Goal: Use online tool/utility: Utilize a website feature to perform a specific function

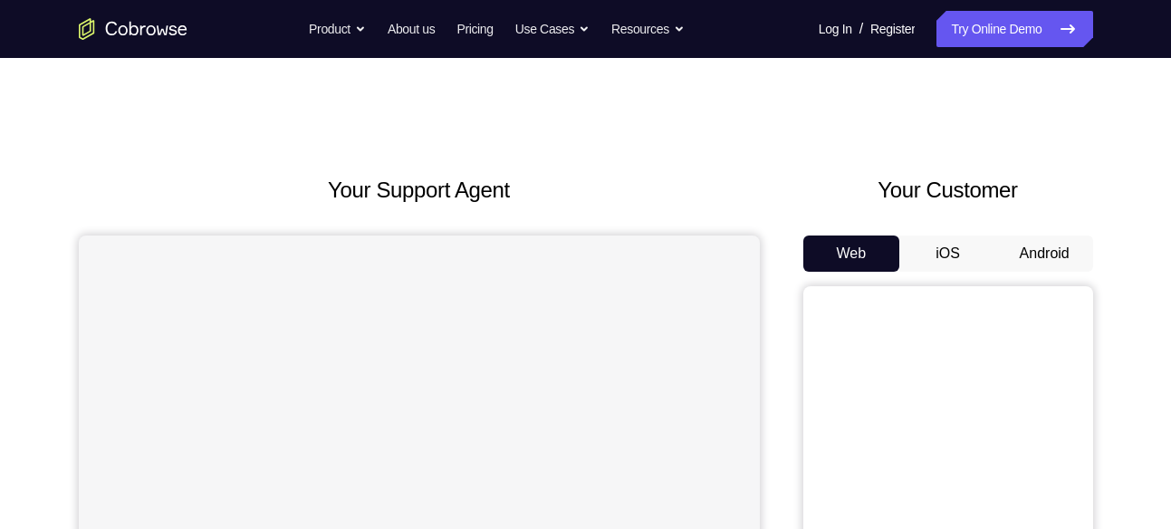
click at [1056, 255] on button "Android" at bounding box center [1044, 254] width 97 height 36
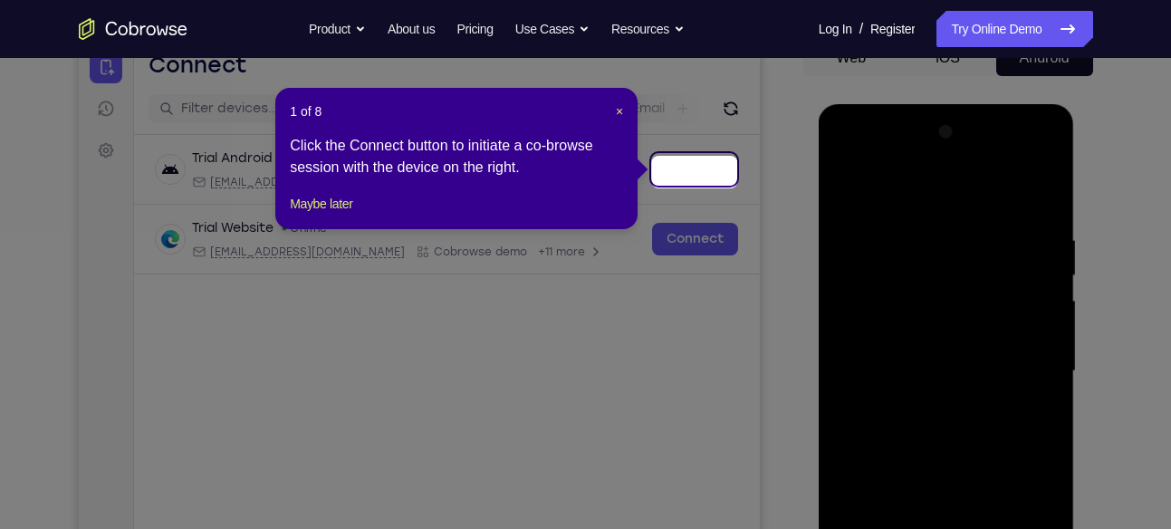
scroll to position [193, 0]
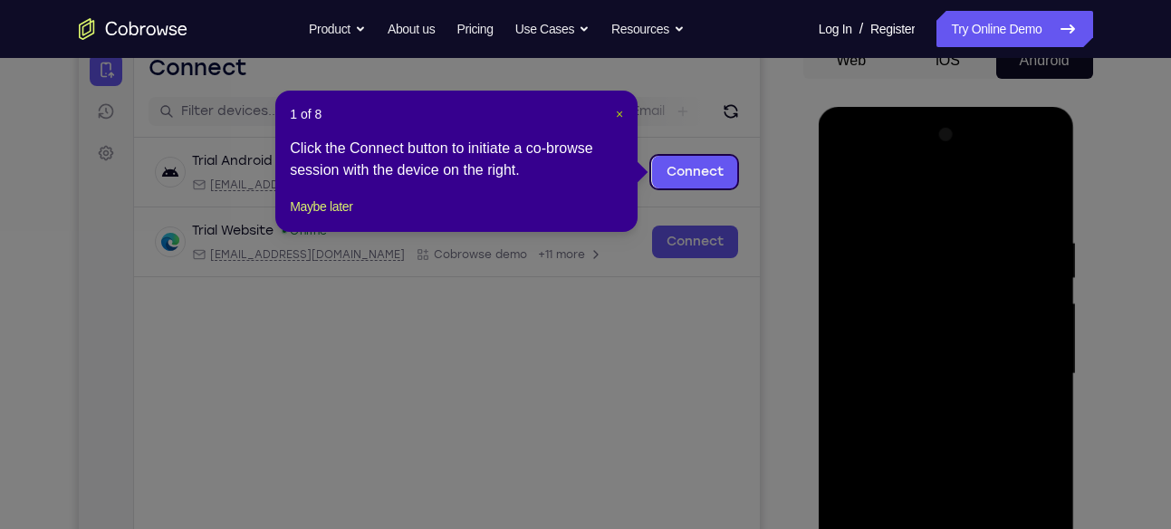
click at [616, 113] on span "×" at bounding box center [619, 114] width 7 height 14
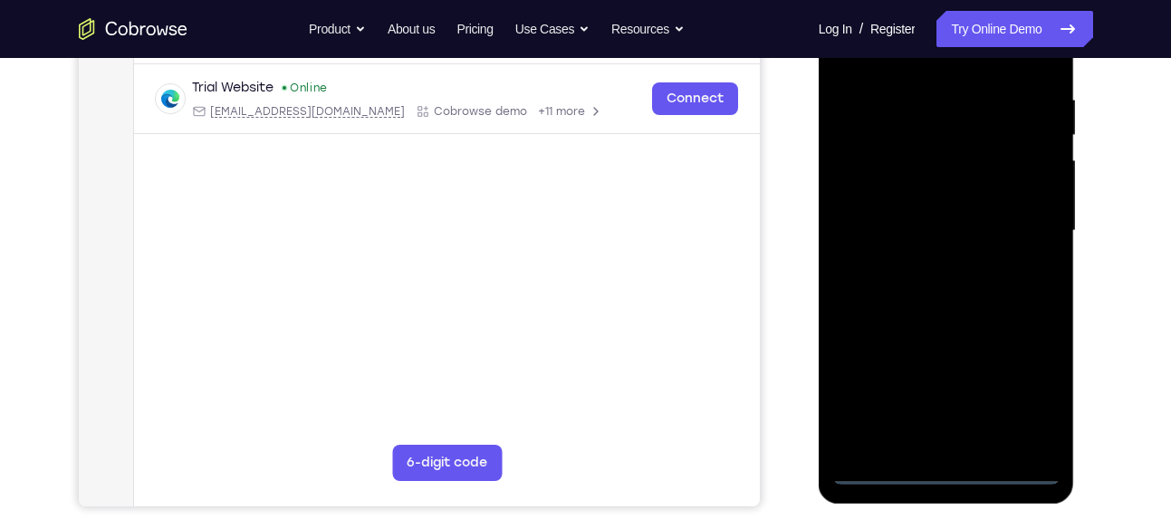
scroll to position [337, 0]
click at [956, 465] on div at bounding box center [946, 229] width 228 height 507
click at [1021, 393] on div at bounding box center [946, 229] width 228 height 507
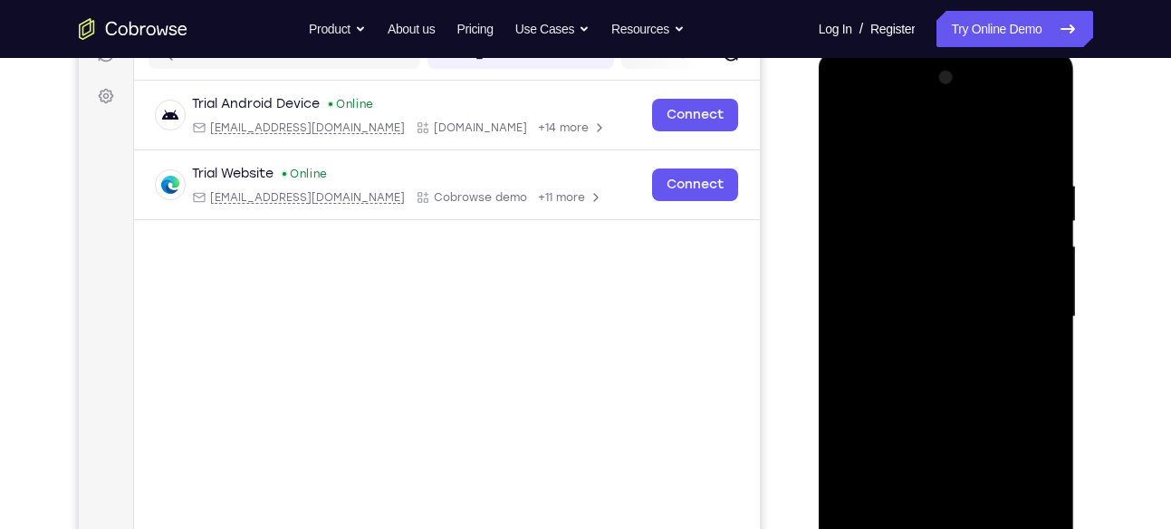
click at [858, 105] on div at bounding box center [946, 316] width 228 height 507
click at [1017, 325] on div at bounding box center [946, 316] width 228 height 507
click at [926, 341] on div at bounding box center [946, 316] width 228 height 507
click at [890, 283] on div at bounding box center [946, 316] width 228 height 507
click at [947, 460] on div at bounding box center [946, 316] width 228 height 507
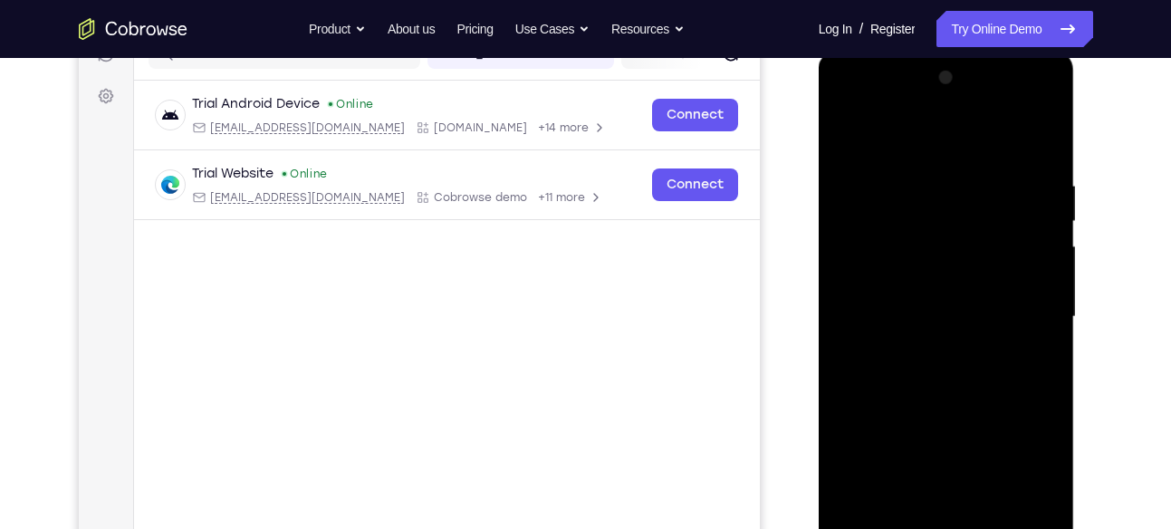
click at [918, 284] on div at bounding box center [946, 316] width 228 height 507
click at [933, 322] on div at bounding box center [946, 316] width 228 height 507
click at [935, 402] on div at bounding box center [946, 316] width 228 height 507
click at [1039, 137] on div at bounding box center [946, 316] width 228 height 507
click at [915, 167] on div at bounding box center [946, 316] width 228 height 507
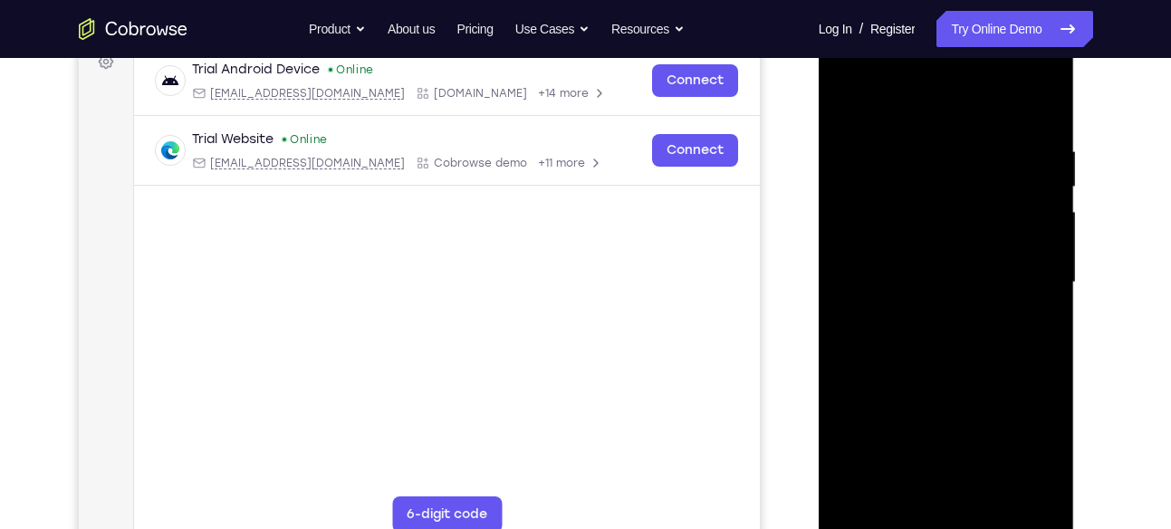
scroll to position [294, 0]
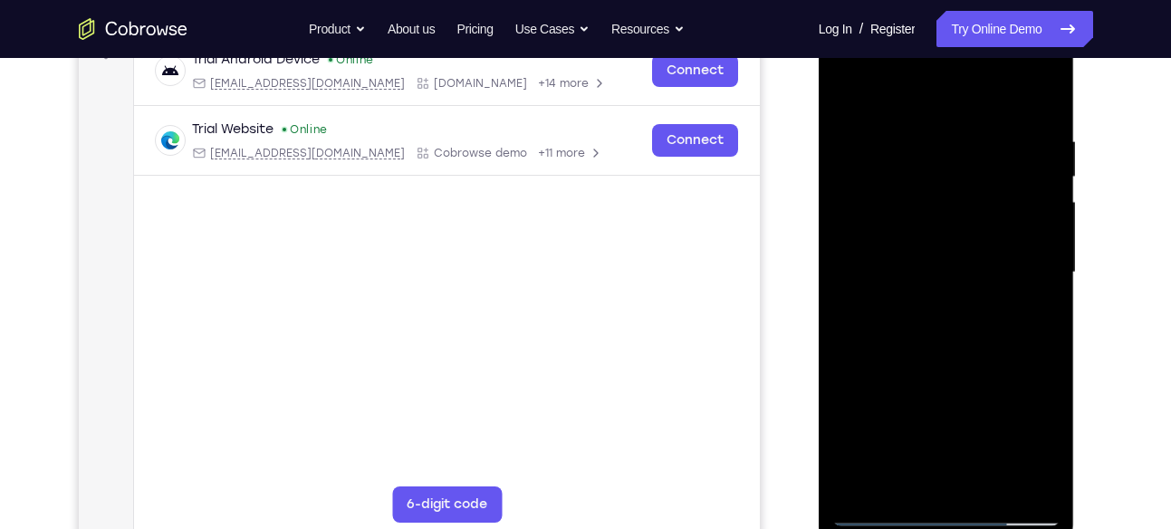
click at [1039, 234] on div at bounding box center [946, 272] width 228 height 507
click at [1036, 104] on div at bounding box center [946, 272] width 228 height 507
click at [1045, 93] on div at bounding box center [946, 272] width 228 height 507
click at [849, 93] on div at bounding box center [946, 272] width 228 height 507
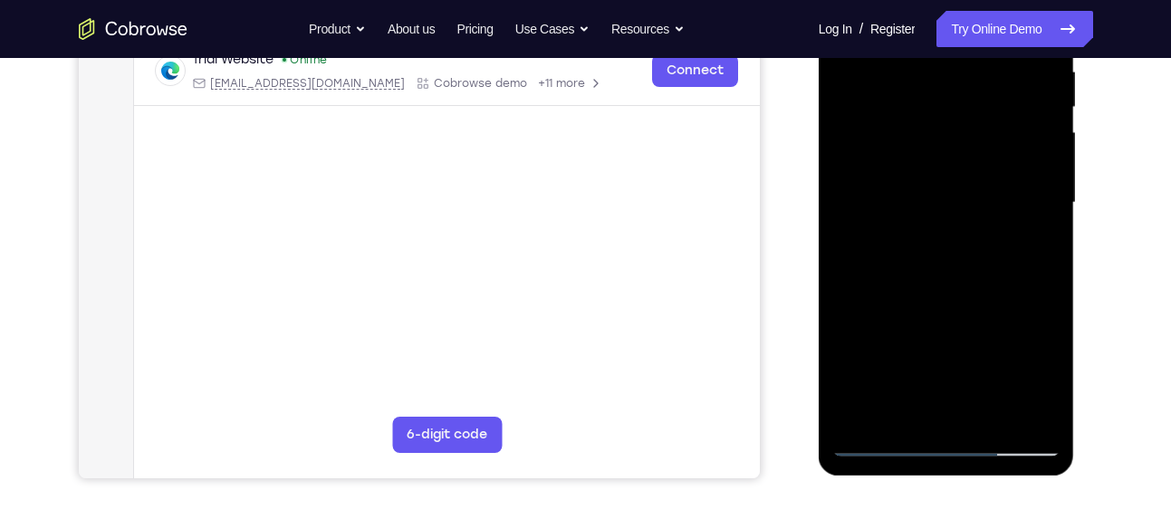
scroll to position [365, 0]
click at [986, 410] on div at bounding box center [946, 201] width 228 height 507
click at [971, 299] on div at bounding box center [946, 201] width 228 height 507
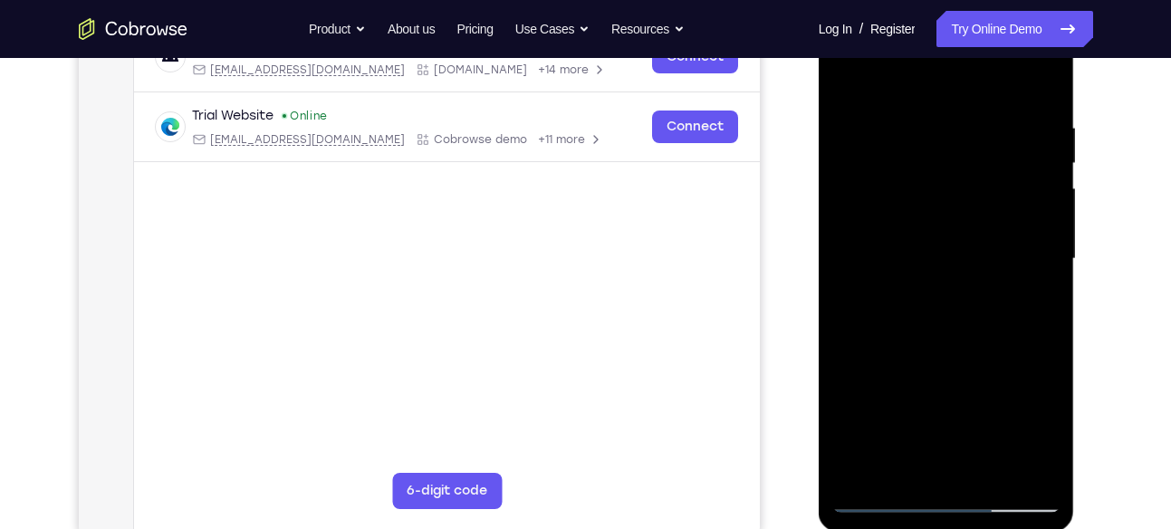
scroll to position [307, 0]
click at [851, 75] on div at bounding box center [946, 259] width 228 height 507
click at [1028, 121] on div at bounding box center [946, 259] width 228 height 507
click at [1034, 85] on div at bounding box center [946, 259] width 228 height 507
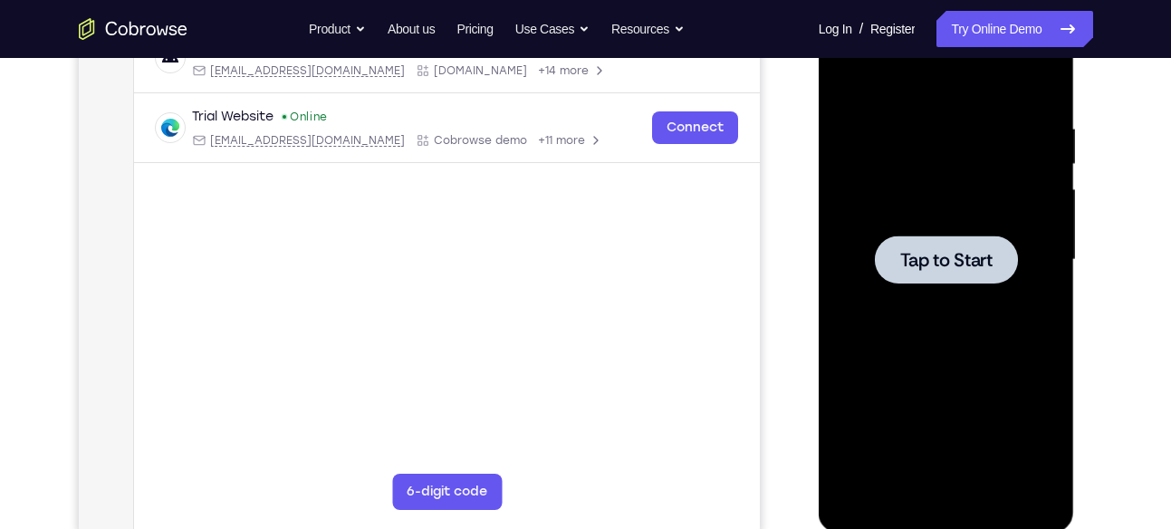
click at [928, 253] on span "Tap to Start" at bounding box center [946, 260] width 92 height 18
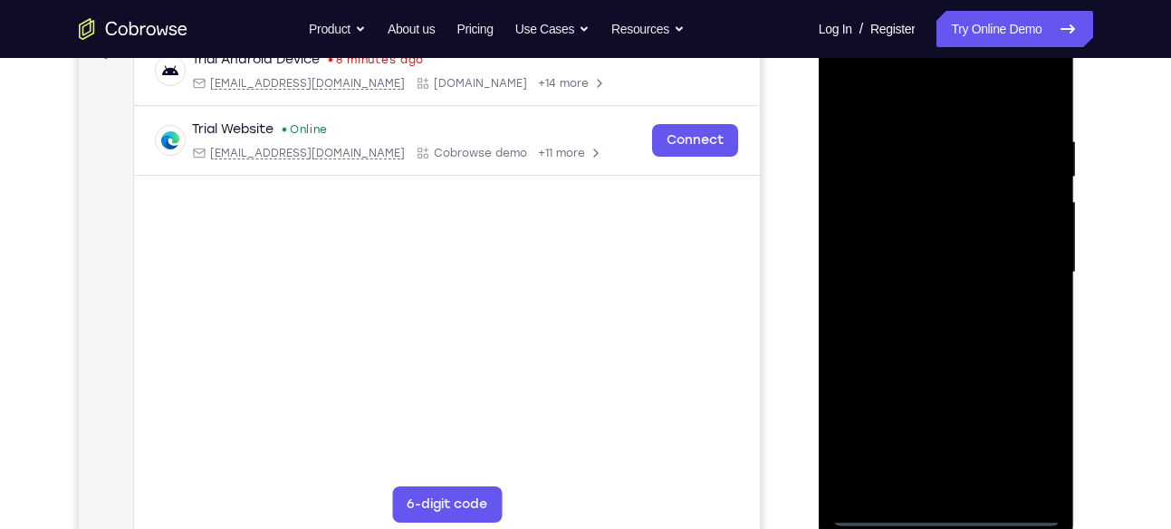
scroll to position [320, 0]
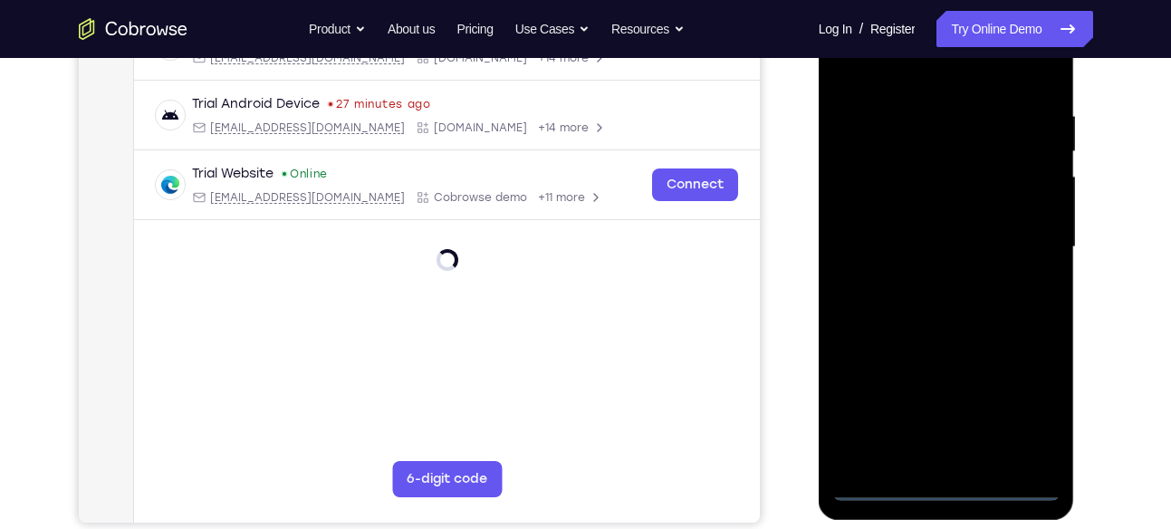
click at [947, 486] on div at bounding box center [946, 247] width 228 height 507
click at [1012, 406] on div at bounding box center [946, 247] width 228 height 507
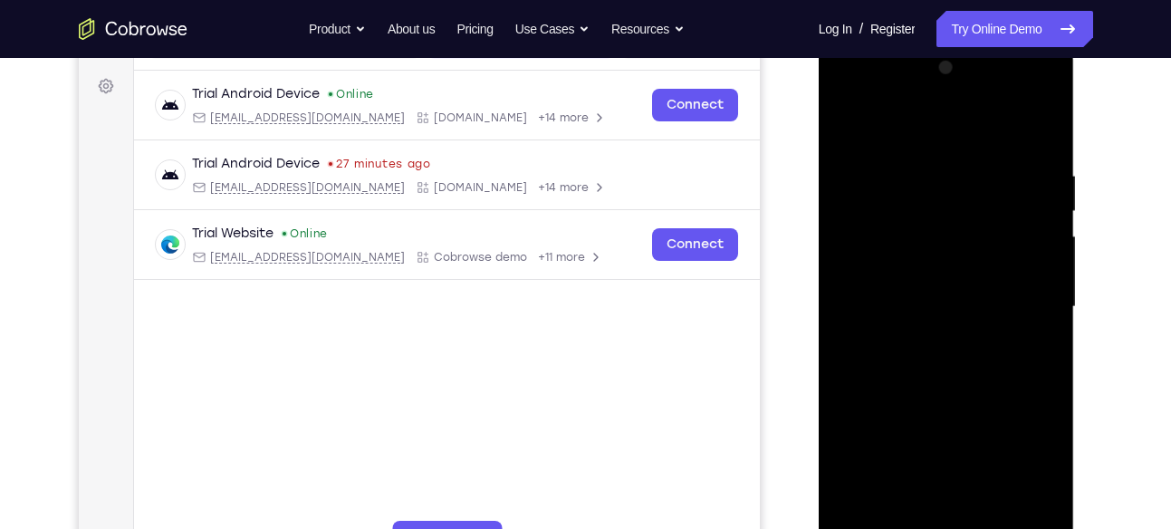
scroll to position [259, 0]
click at [859, 87] on div at bounding box center [946, 307] width 228 height 507
click at [1031, 310] on div at bounding box center [946, 307] width 228 height 507
click at [921, 338] on div at bounding box center [946, 307] width 228 height 507
click at [917, 283] on div at bounding box center [946, 307] width 228 height 507
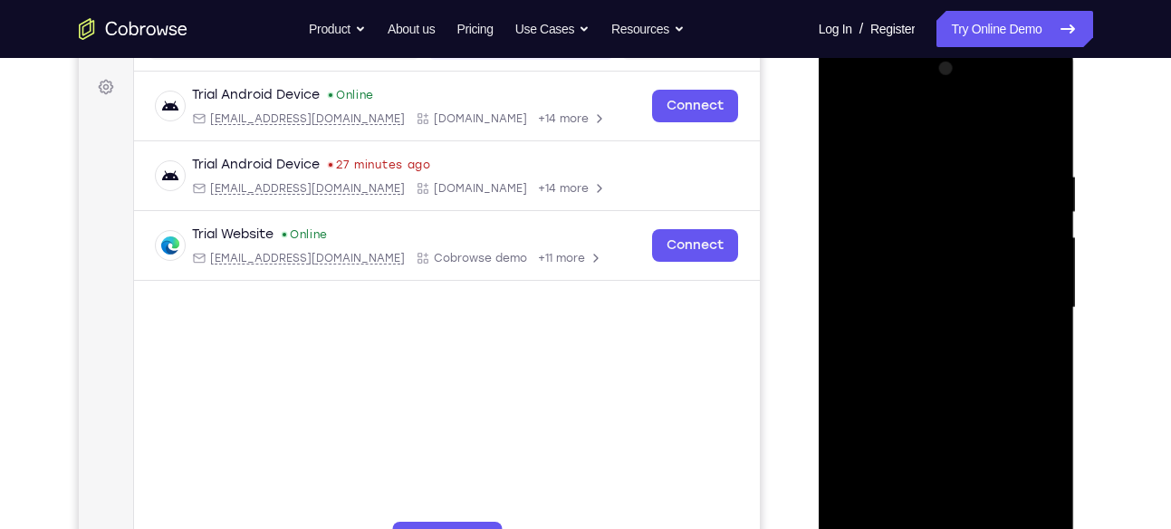
click at [947, 445] on div at bounding box center [946, 307] width 228 height 507
click at [921, 273] on div at bounding box center [946, 307] width 228 height 507
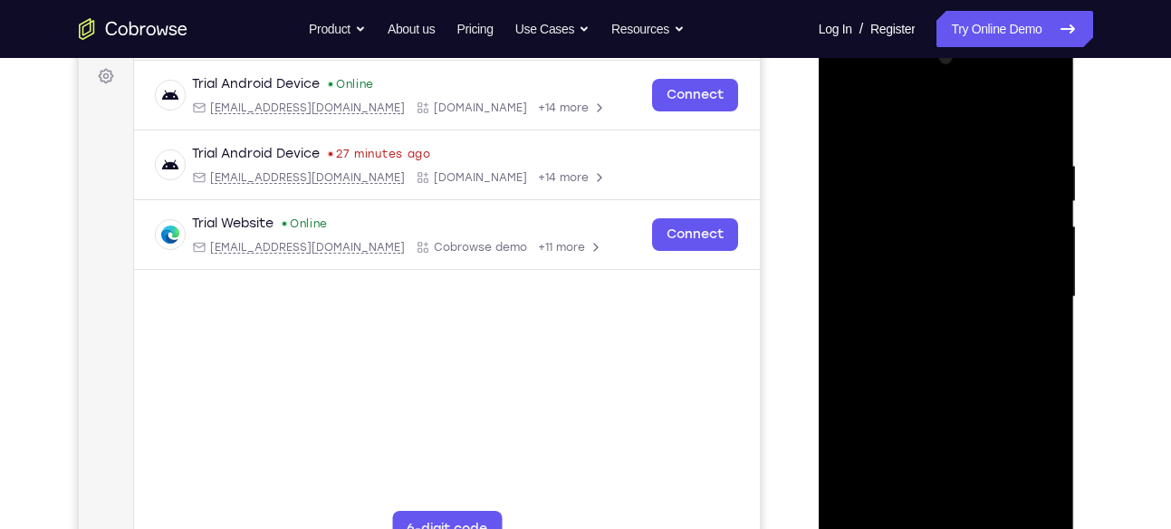
scroll to position [271, 0]
click at [1039, 462] on div at bounding box center [946, 296] width 228 height 507
click at [983, 293] on div at bounding box center [946, 296] width 228 height 507
click at [940, 360] on div at bounding box center [946, 296] width 228 height 507
click at [1038, 118] on div at bounding box center [946, 296] width 228 height 507
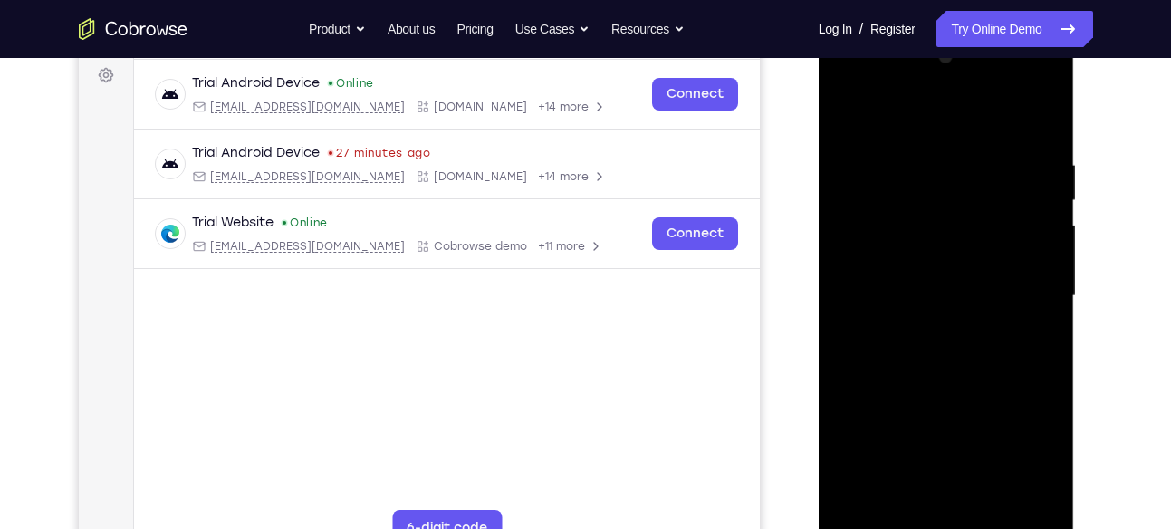
click at [947, 343] on div at bounding box center [946, 296] width 228 height 507
click at [1053, 111] on div at bounding box center [946, 296] width 228 height 507
click at [851, 118] on div at bounding box center [946, 296] width 228 height 507
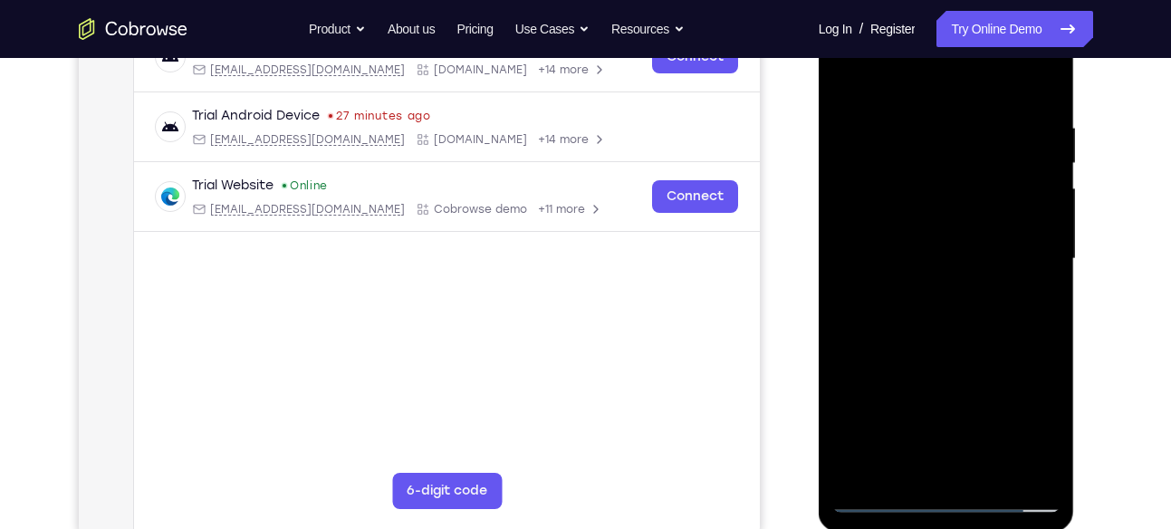
scroll to position [342, 0]
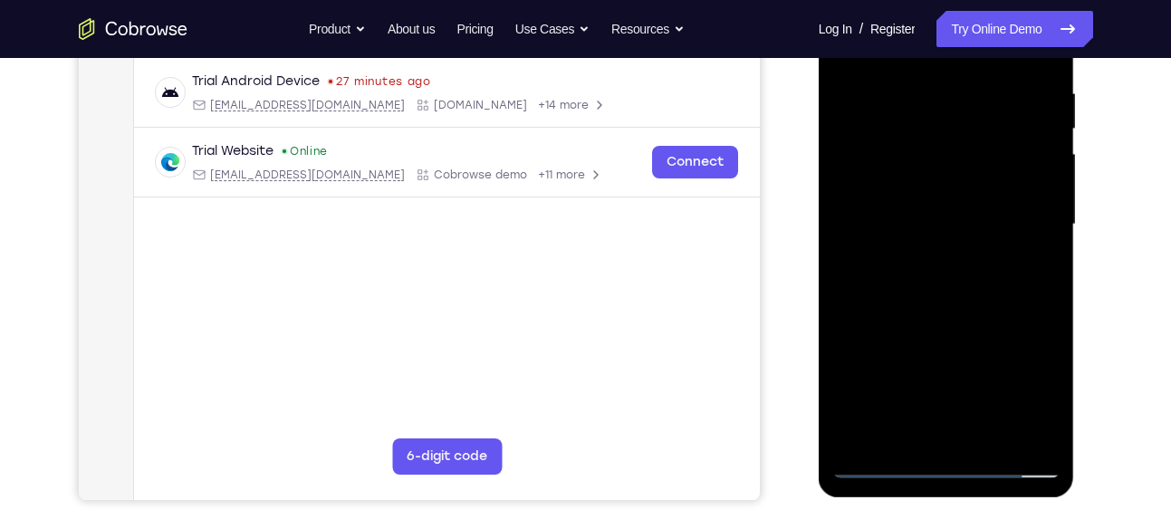
click at [983, 429] on div at bounding box center [946, 224] width 228 height 507
click at [936, 325] on div at bounding box center [946, 224] width 228 height 507
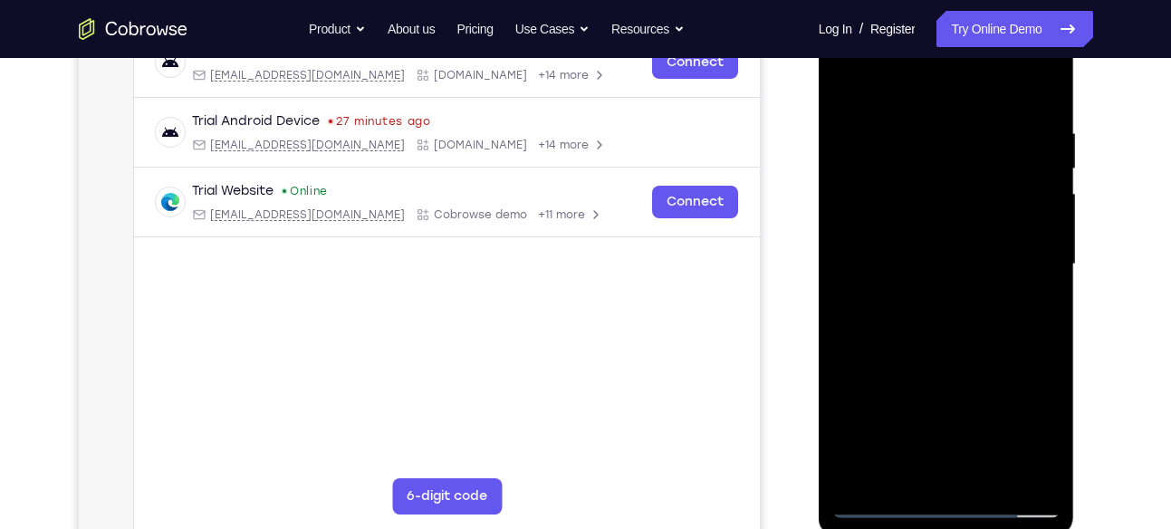
scroll to position [299, 0]
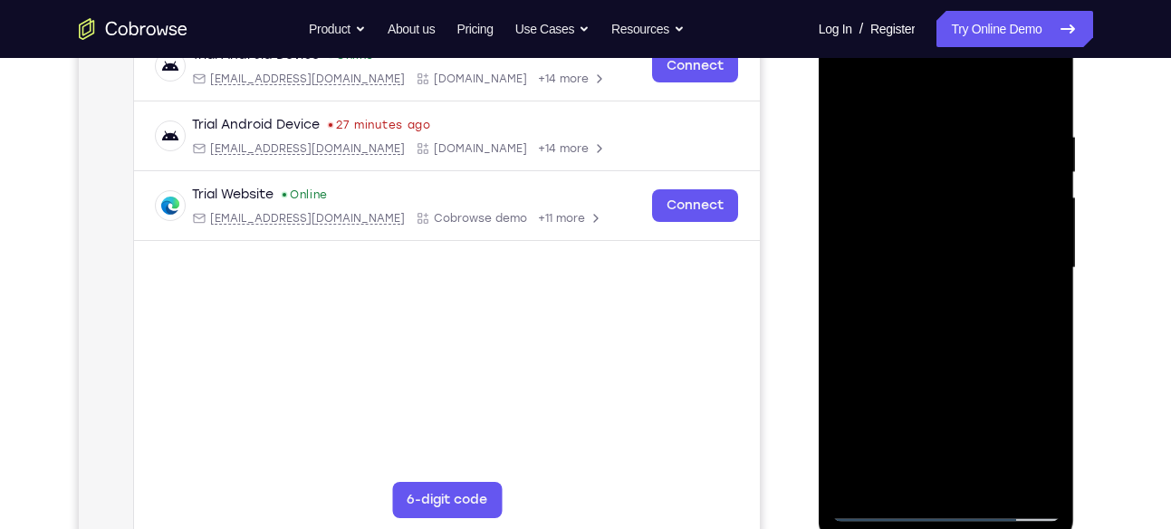
click at [849, 78] on div at bounding box center [946, 267] width 228 height 507
drag, startPoint x: 928, startPoint y: 307, endPoint x: 945, endPoint y: 242, distance: 67.2
click at [945, 242] on div at bounding box center [946, 267] width 228 height 507
drag, startPoint x: 978, startPoint y: 364, endPoint x: 1003, endPoint y: 236, distance: 130.0
drag, startPoint x: 1003, startPoint y: 236, endPoint x: 1073, endPoint y: 281, distance: 83.4
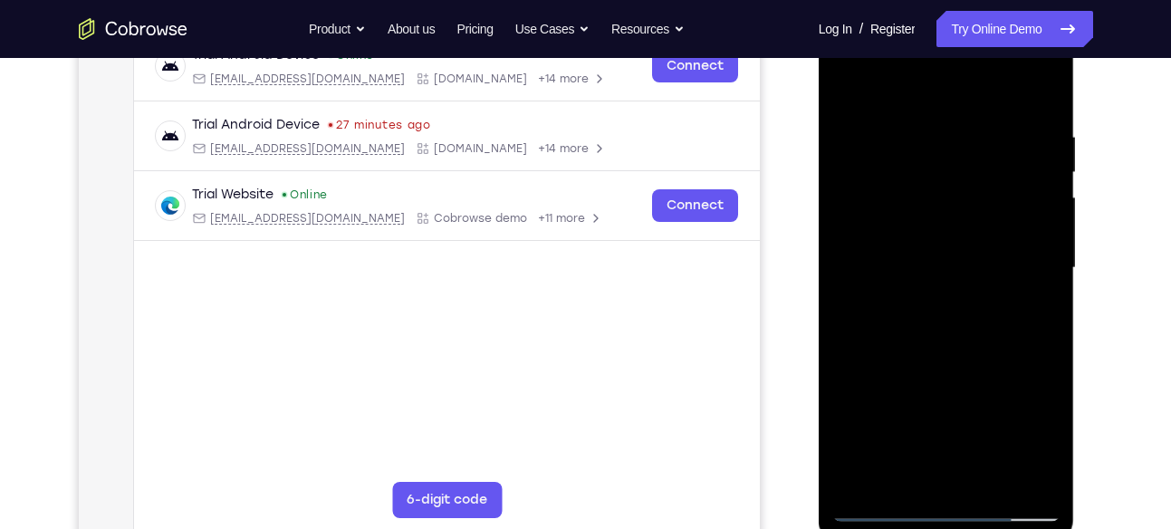
click at [1073, 281] on div at bounding box center [947, 271] width 256 height 540
drag, startPoint x: 991, startPoint y: 341, endPoint x: 995, endPoint y: 214, distance: 126.9
click at [995, 214] on div at bounding box center [946, 267] width 228 height 507
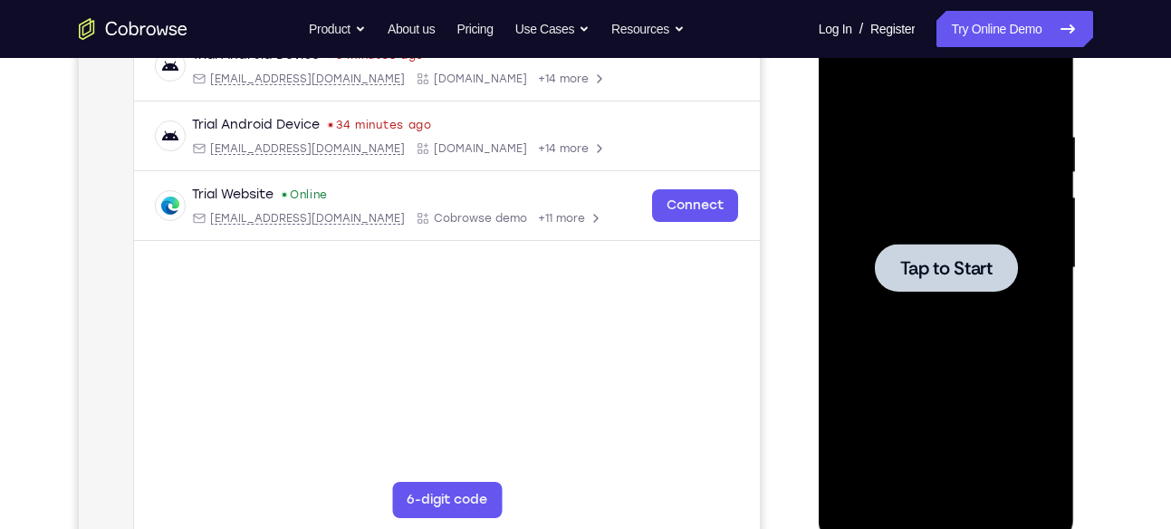
click at [928, 244] on div at bounding box center [946, 268] width 143 height 48
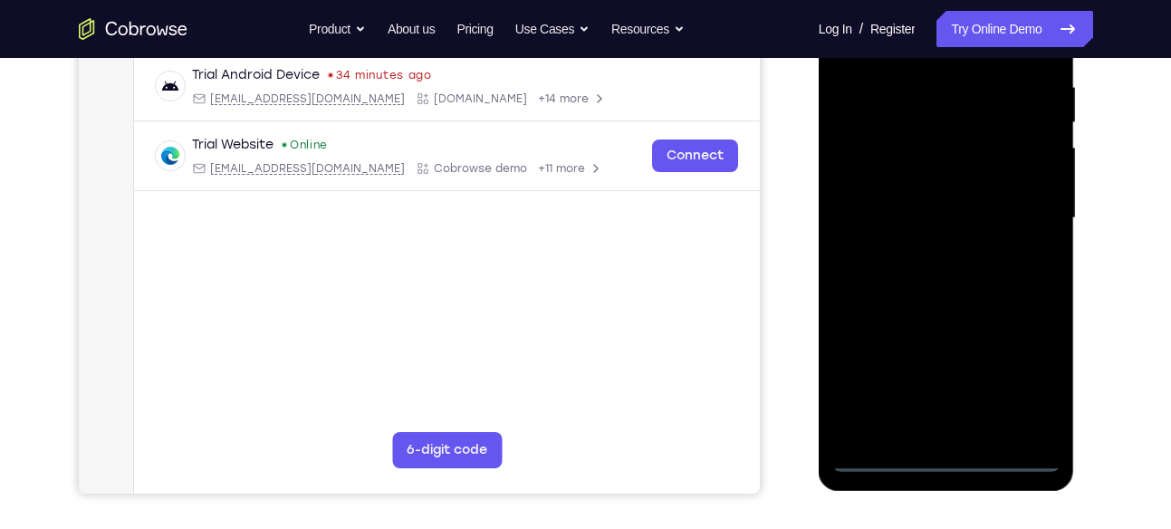
scroll to position [351, 0]
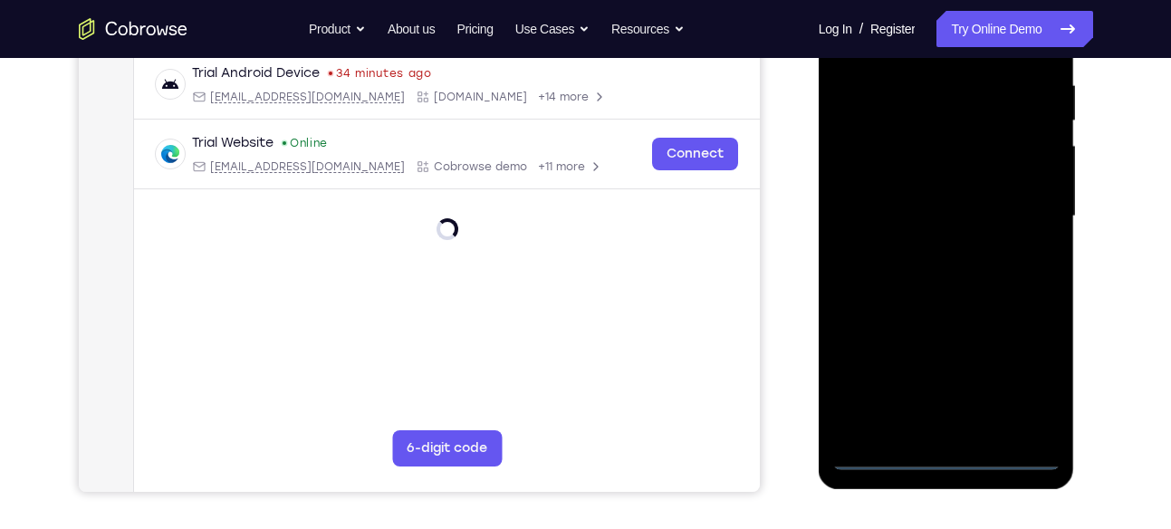
click at [942, 464] on div at bounding box center [946, 216] width 228 height 507
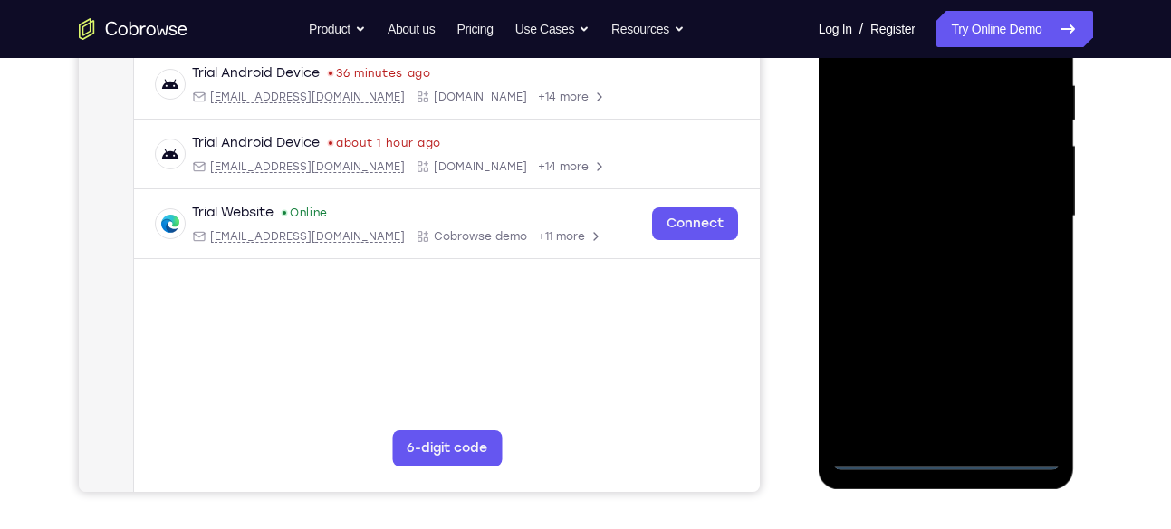
click at [942, 464] on div at bounding box center [946, 216] width 228 height 507
click at [1016, 380] on div at bounding box center [946, 216] width 228 height 507
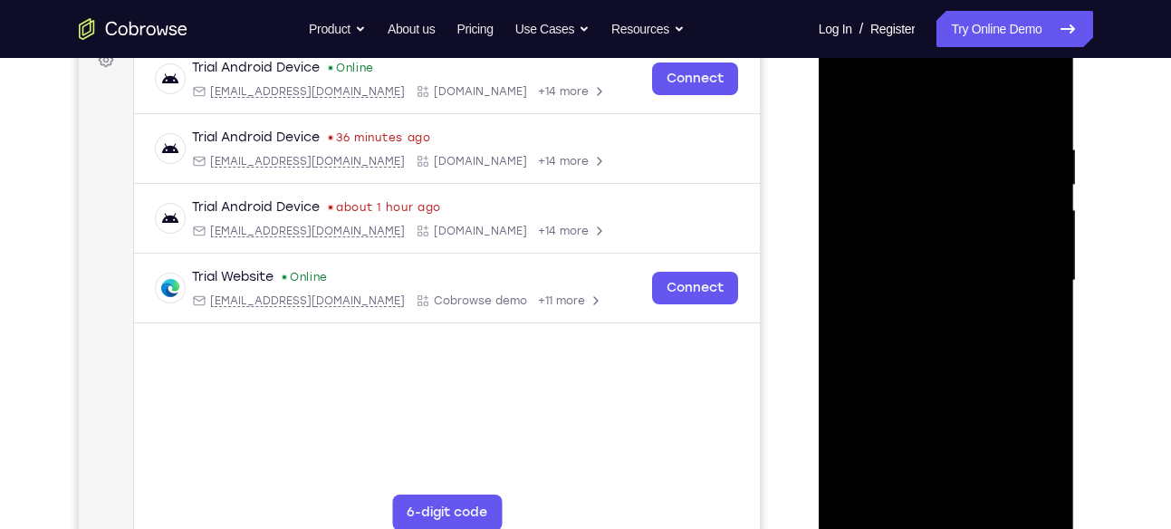
scroll to position [280, 0]
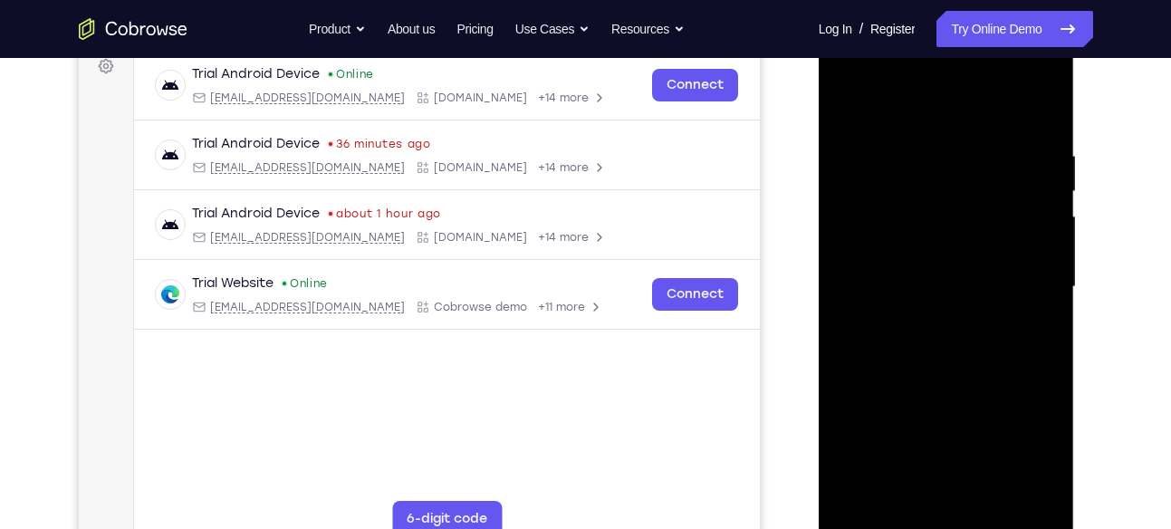
click at [843, 71] on div at bounding box center [946, 287] width 228 height 507
